Goal: Task Accomplishment & Management: Use online tool/utility

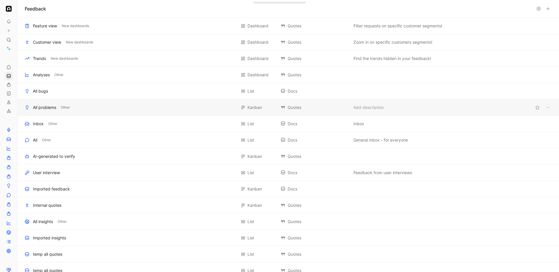
scroll to position [120, 0]
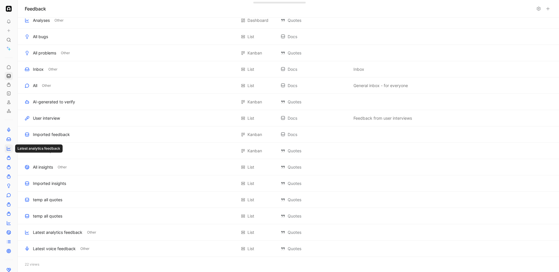
click at [9, 148] on icon at bounding box center [9, 148] width 2 height 1
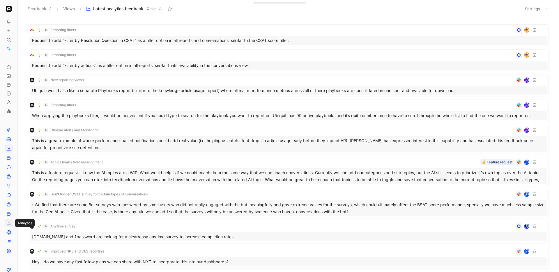
click at [8, 224] on icon at bounding box center [8, 223] width 5 height 5
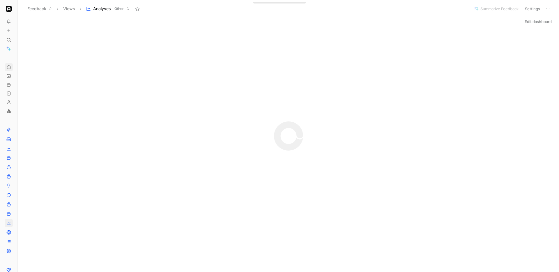
click at [8, 66] on icon at bounding box center [8, 67] width 5 height 5
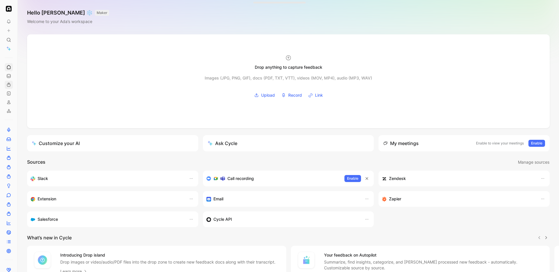
click at [10, 81] on link at bounding box center [9, 85] width 8 height 8
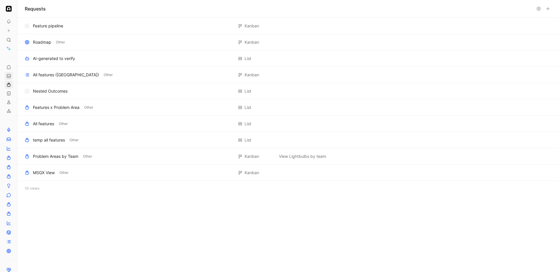
click at [9, 77] on icon at bounding box center [8, 76] width 5 height 5
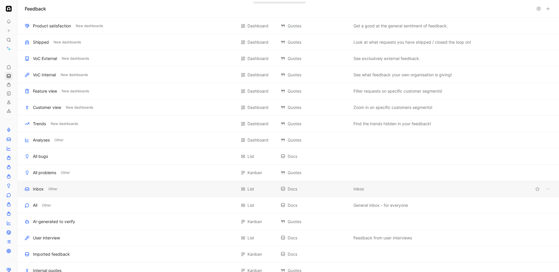
click at [37, 185] on div "Inbox" at bounding box center [38, 188] width 11 height 7
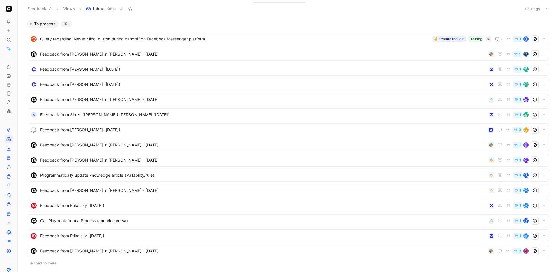
click at [549, 10] on icon at bounding box center [547, 8] width 5 height 5
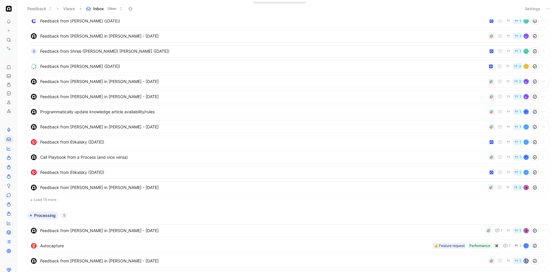
scroll to position [70, 0]
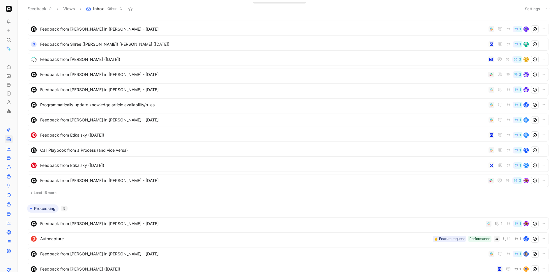
click at [57, 191] on button "Load 15 more" at bounding box center [288, 192] width 521 height 7
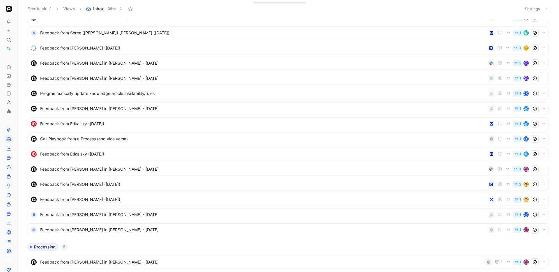
scroll to position [0, 0]
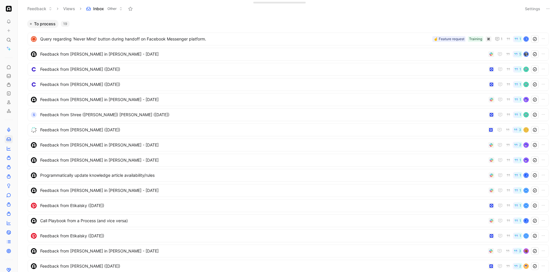
click at [547, 8] on icon at bounding box center [547, 8] width 5 height 5
click at [518, 29] on span "Export in CSV" at bounding box center [519, 29] width 26 height 5
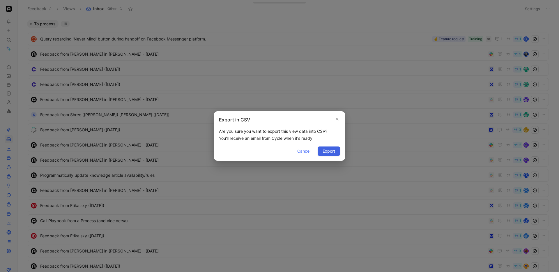
click at [332, 152] on span "Export" at bounding box center [328, 151] width 13 height 7
